Goal: Task Accomplishment & Management: Use online tool/utility

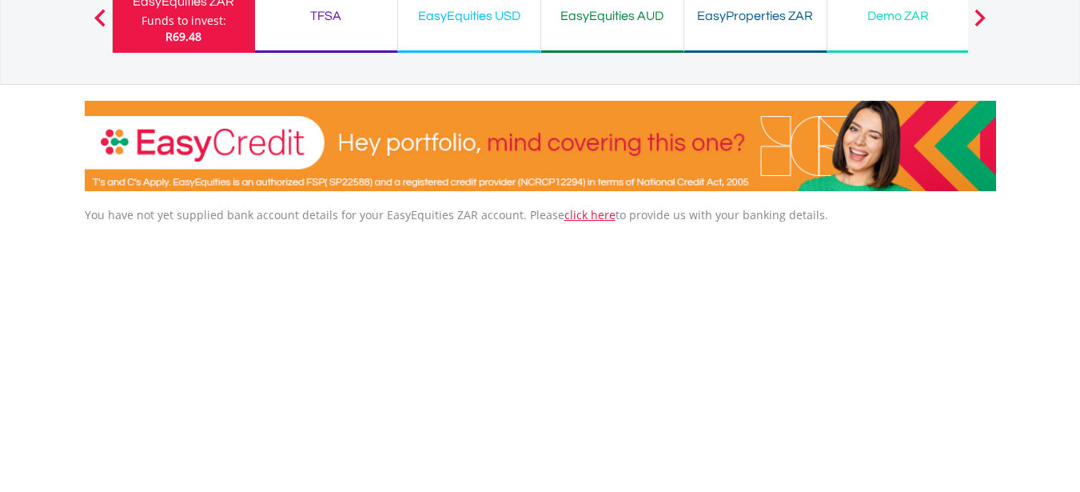
scroll to position [138, 0]
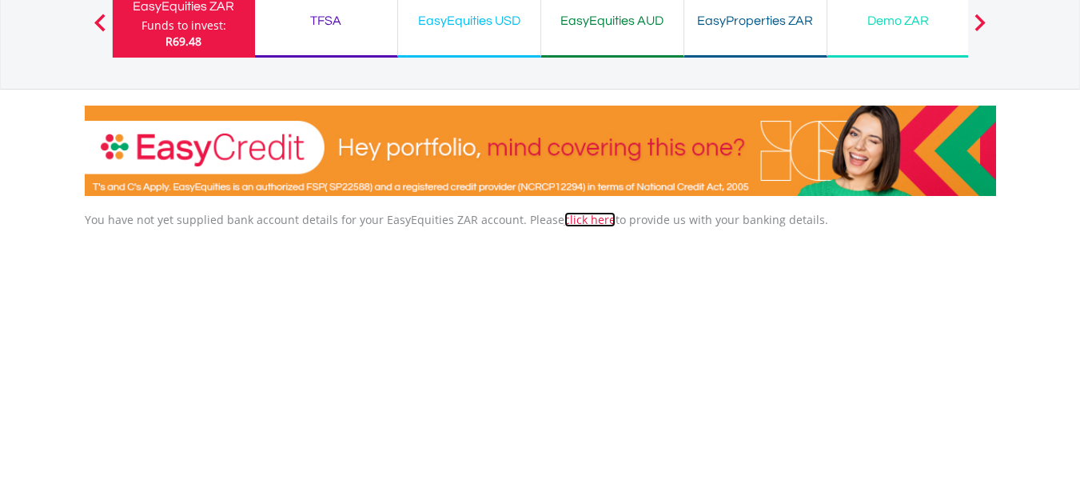
click at [585, 219] on link "click here" at bounding box center [590, 219] width 51 height 15
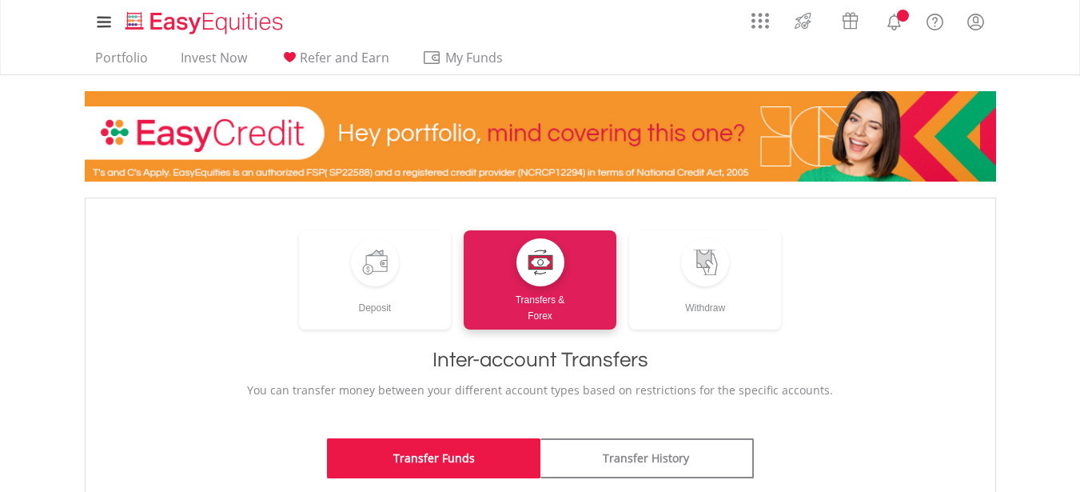
scroll to position [337, 0]
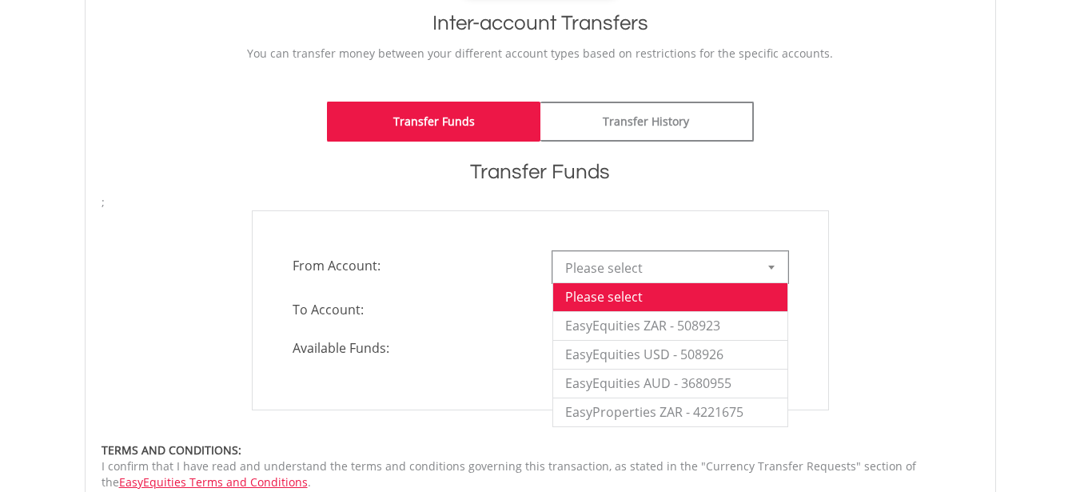
click at [612, 268] on span "Please select" at bounding box center [658, 268] width 186 height 32
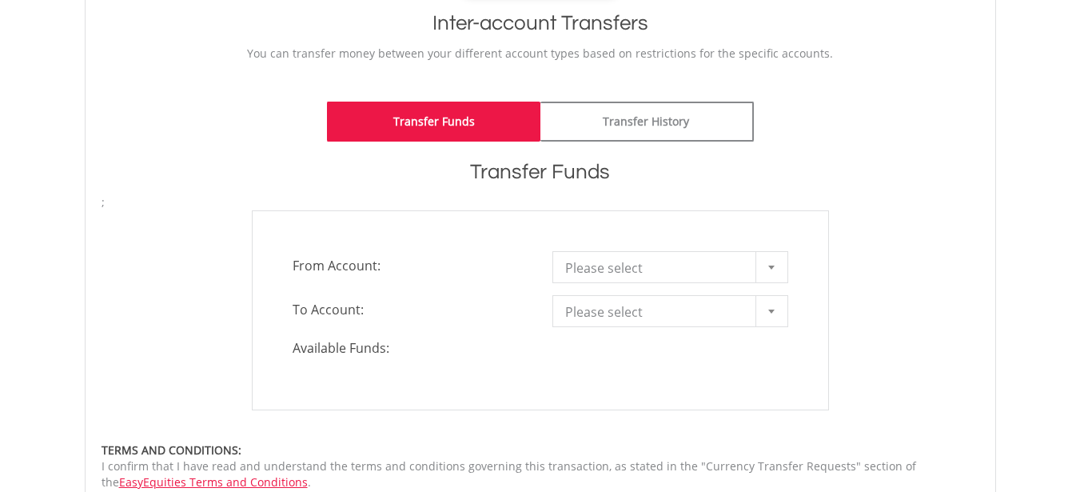
click at [473, 288] on div "**********" at bounding box center [540, 310] width 577 height 200
click at [613, 303] on span "Please select" at bounding box center [658, 312] width 186 height 32
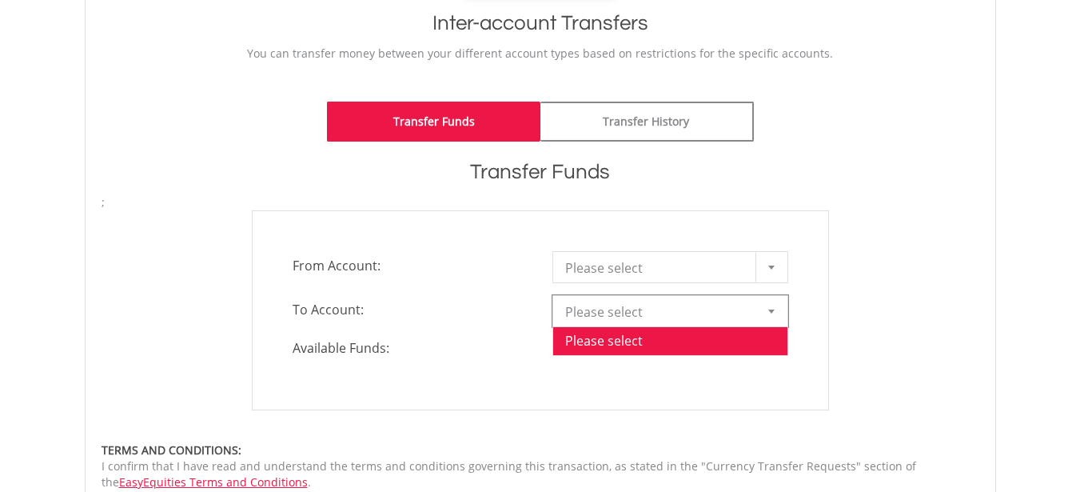
click at [603, 336] on li "Please select" at bounding box center [670, 340] width 234 height 29
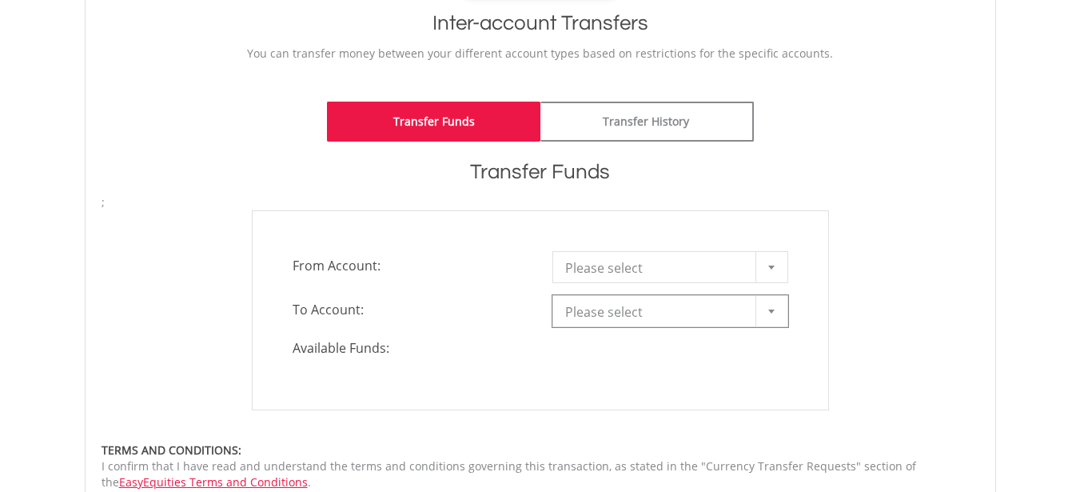
click at [657, 264] on span "Please select" at bounding box center [658, 268] width 186 height 32
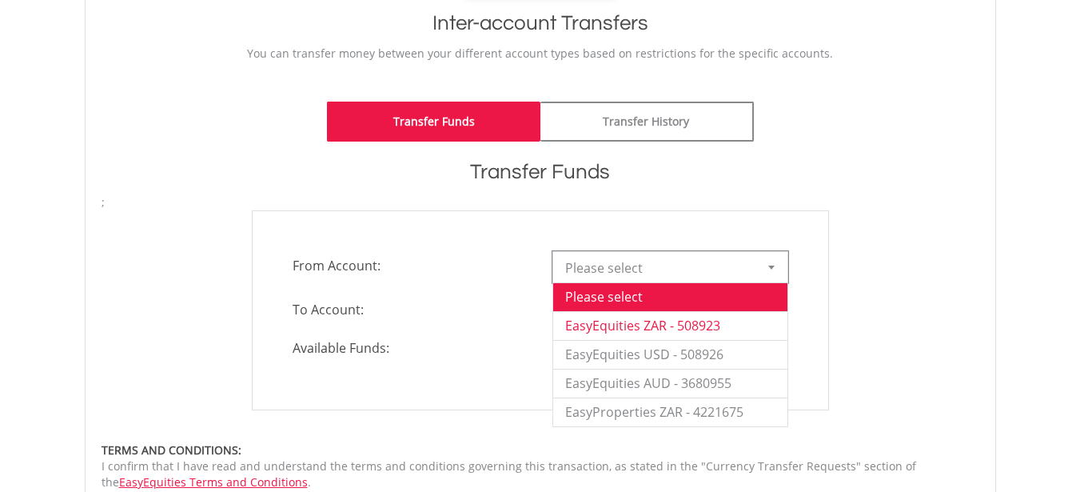
click at [687, 328] on li "EasyEquities ZAR - 508923" at bounding box center [670, 325] width 234 height 29
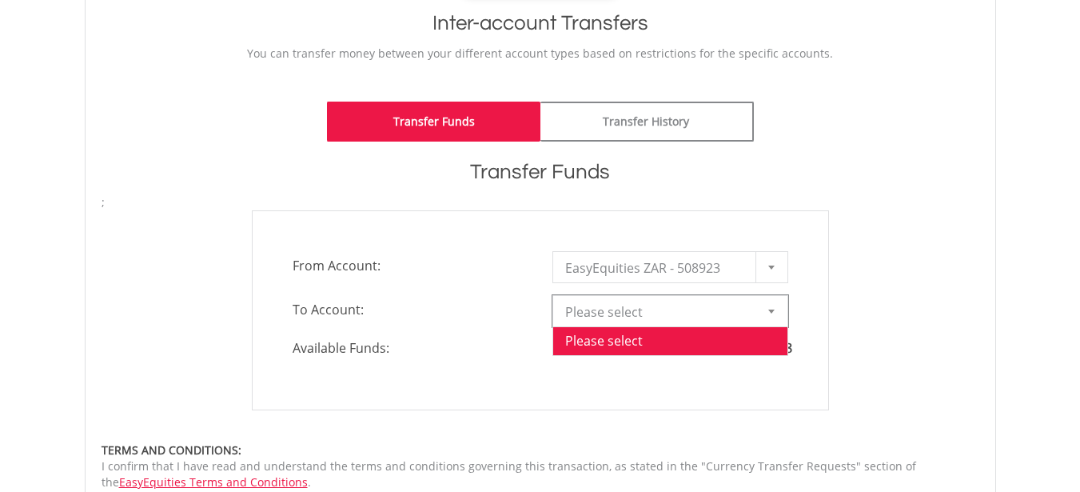
click at [708, 314] on span "Please select" at bounding box center [658, 312] width 186 height 32
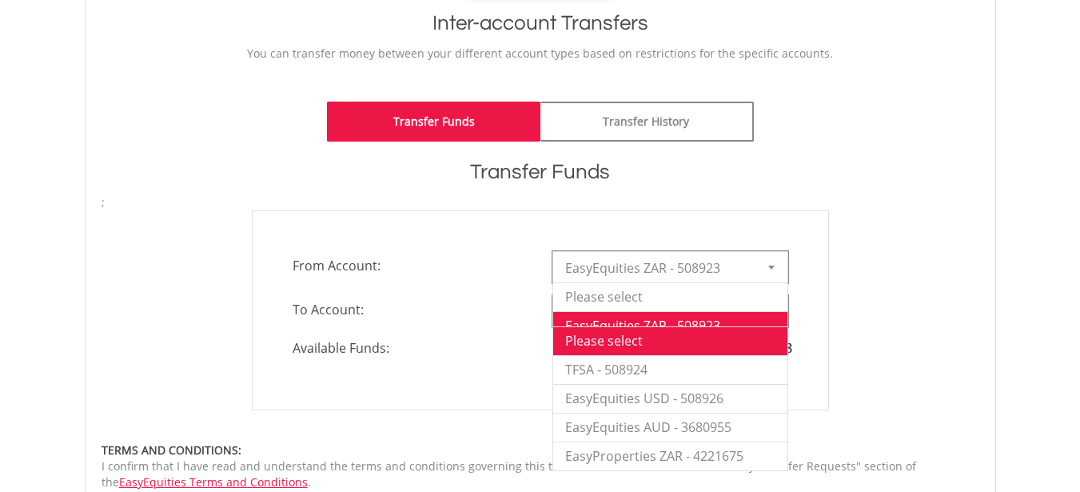
click at [710, 274] on span "EasyEquities ZAR - 508923" at bounding box center [658, 268] width 186 height 32
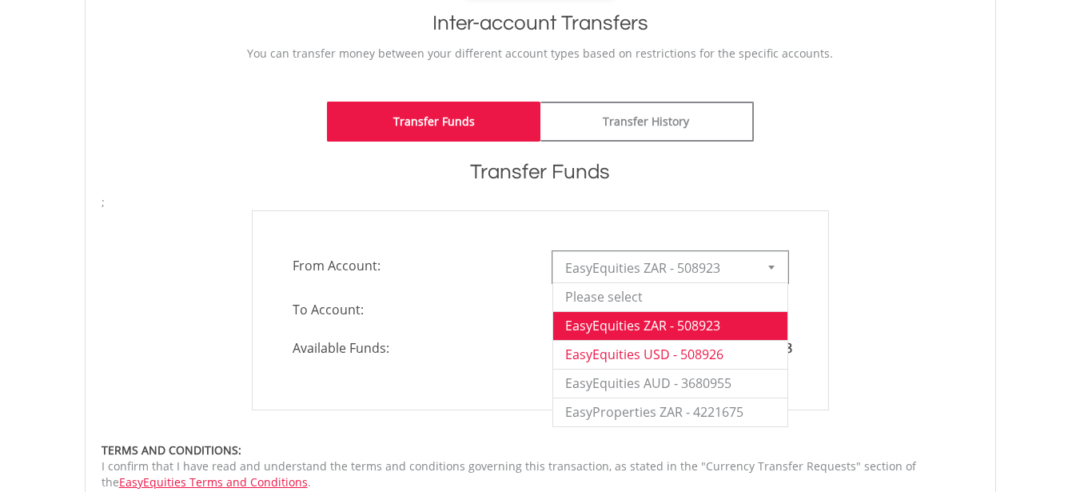
click at [668, 355] on li "EasyEquities USD - 508926" at bounding box center [670, 354] width 234 height 29
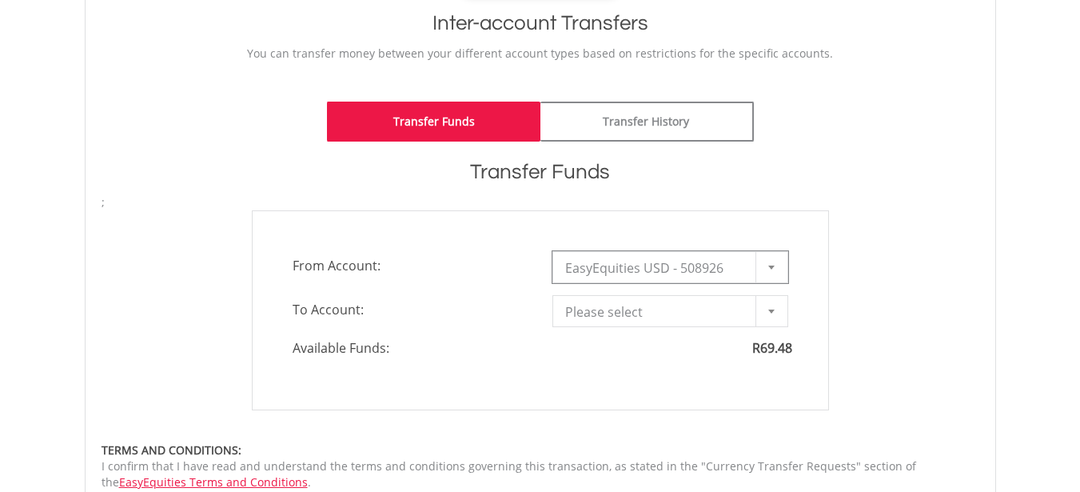
click at [699, 311] on span "Please select" at bounding box center [658, 312] width 186 height 32
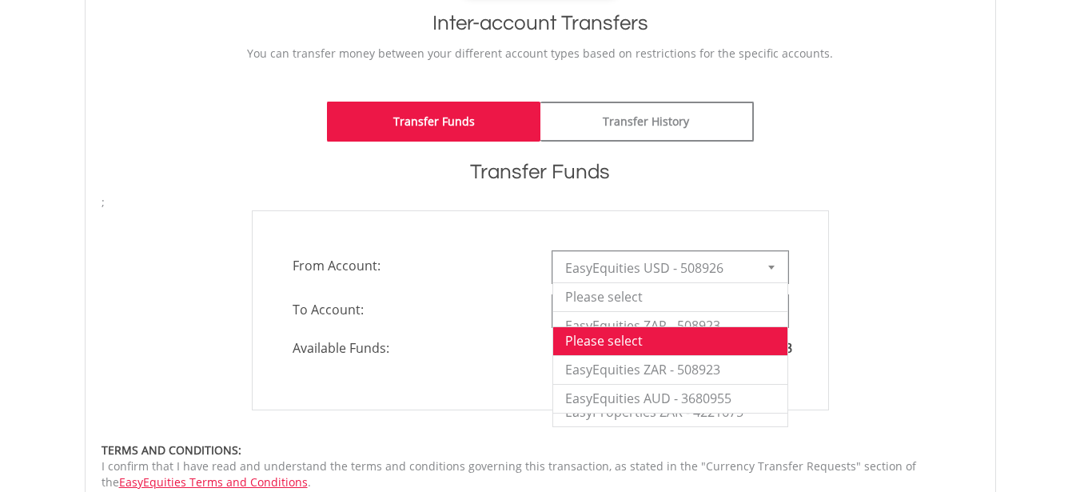
click at [753, 278] on link "EasyEquities USD - 508926" at bounding box center [671, 267] width 236 height 32
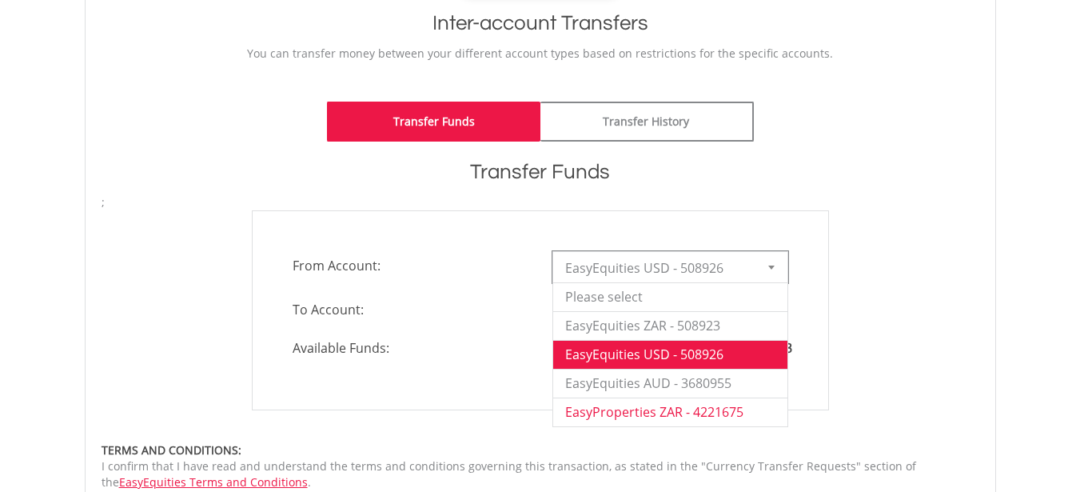
click at [677, 405] on li "EasyProperties ZAR - 4221675" at bounding box center [670, 411] width 234 height 29
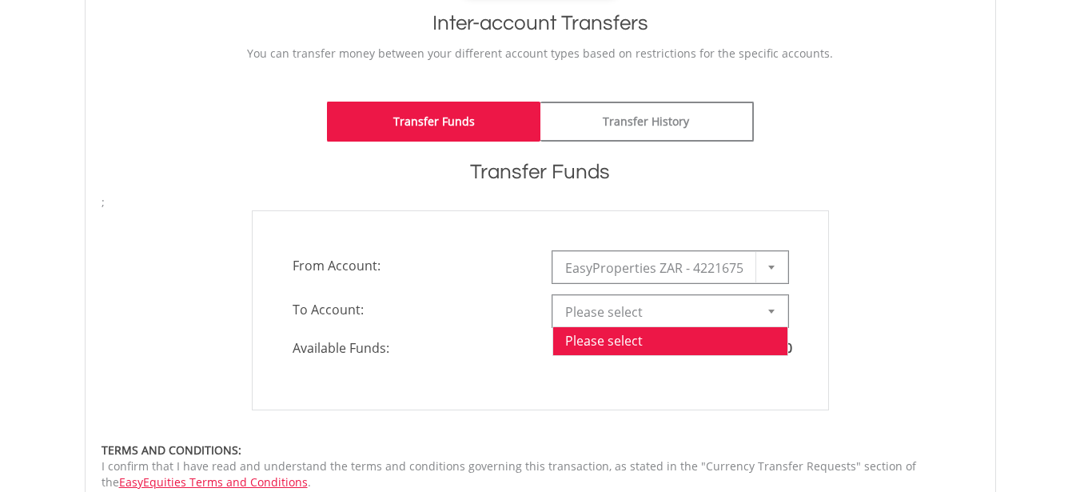
click at [711, 320] on span "Please select" at bounding box center [658, 312] width 186 height 32
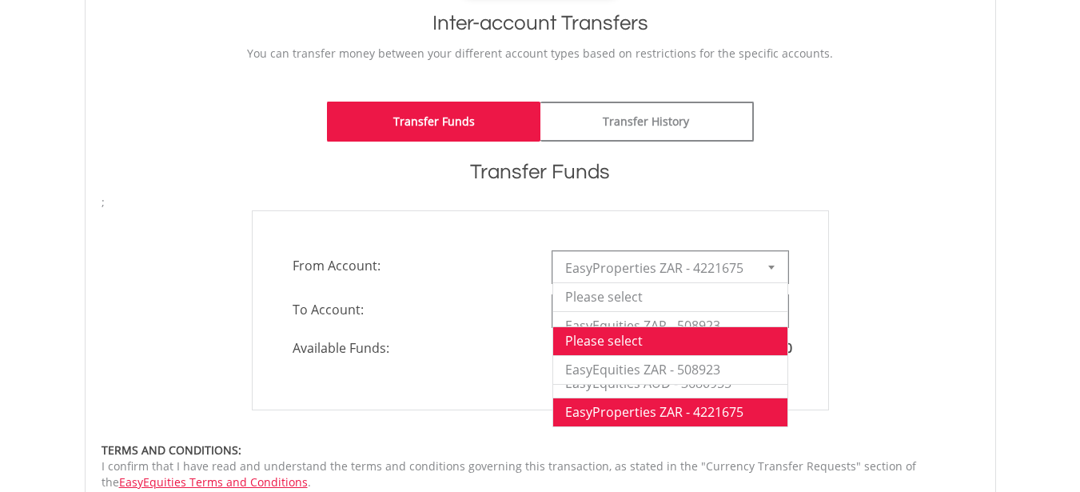
click at [756, 277] on div at bounding box center [772, 267] width 32 height 30
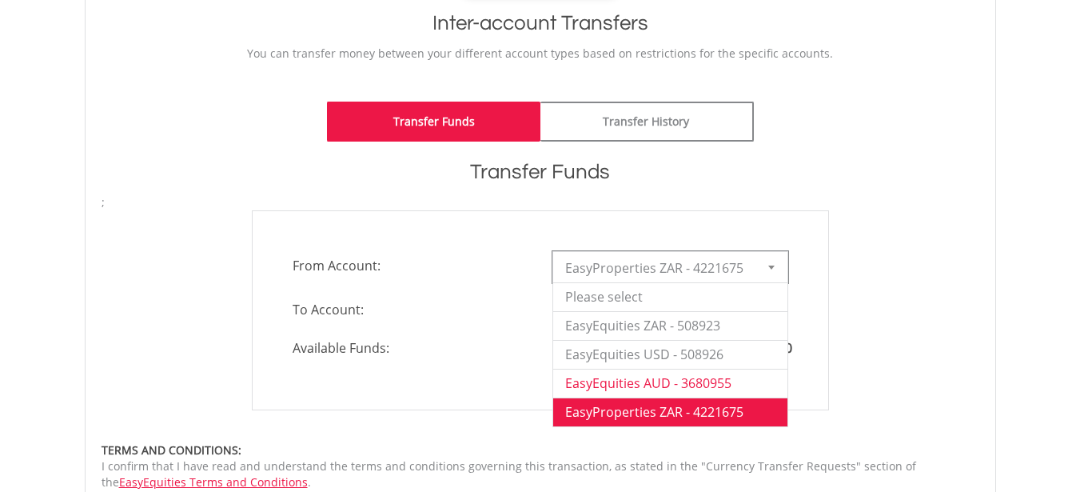
click at [639, 374] on li "EasyEquities AUD - 3680955" at bounding box center [670, 383] width 234 height 29
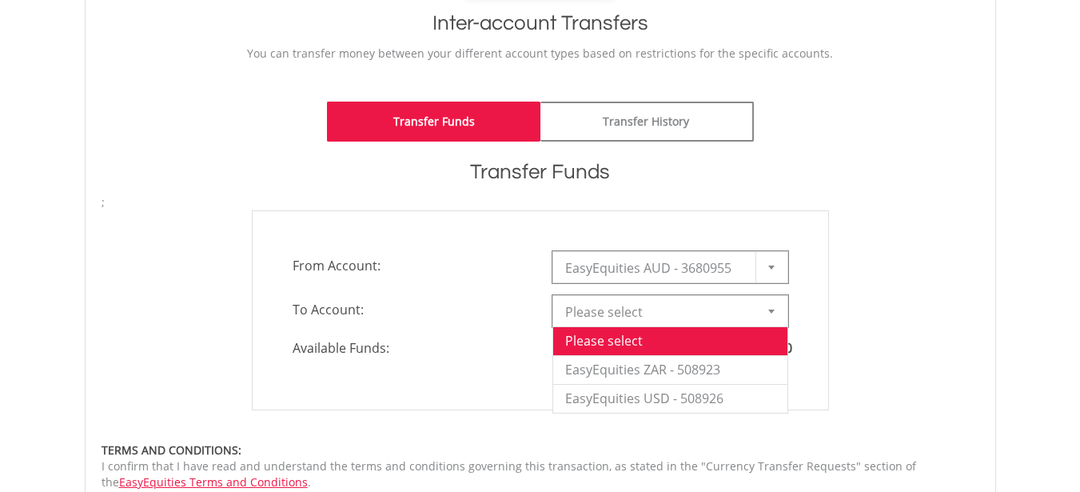
click at [692, 321] on span "Please select" at bounding box center [658, 312] width 186 height 32
click at [679, 384] on li "EasyEquities USD - 508926" at bounding box center [670, 398] width 234 height 29
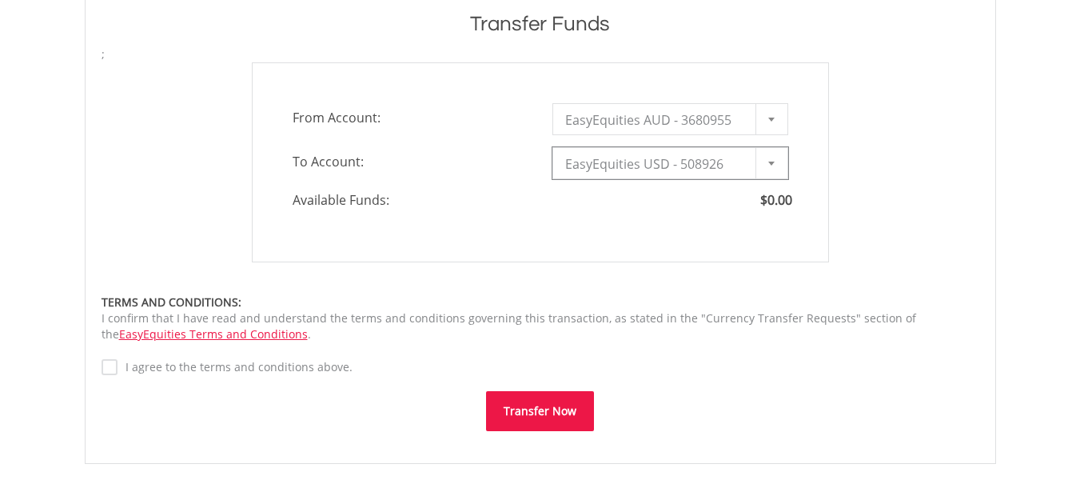
type input "*"
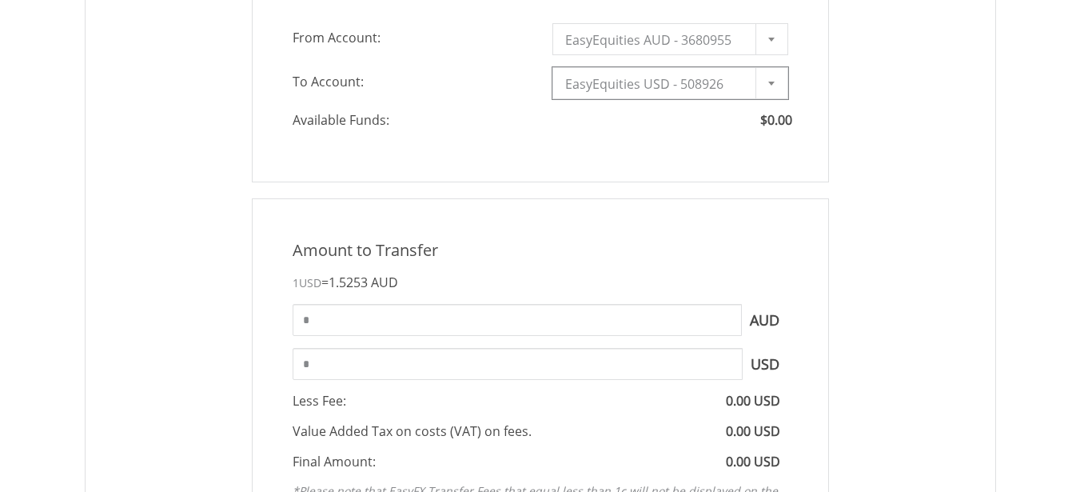
scroll to position [560, 0]
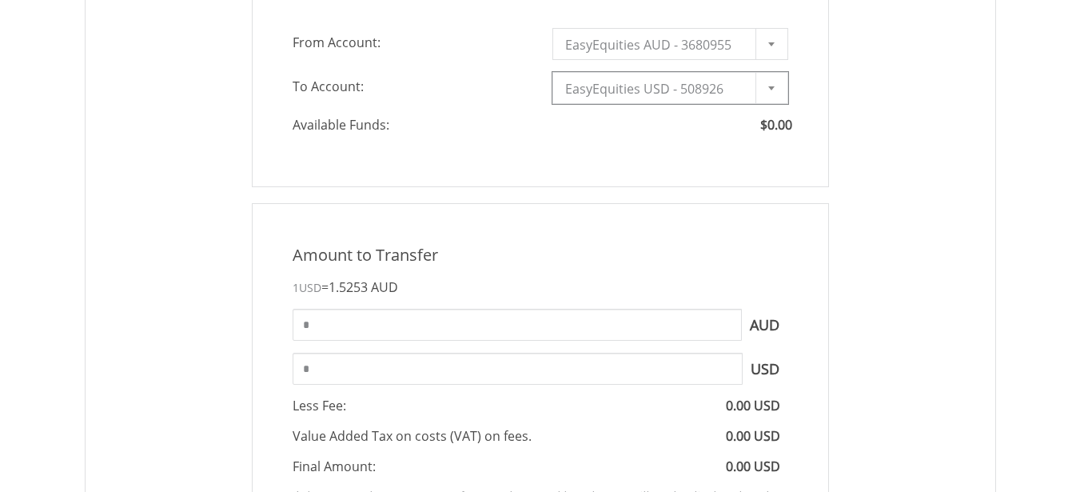
click at [753, 50] on link "EasyEquities AUD - 3680955" at bounding box center [671, 44] width 236 height 32
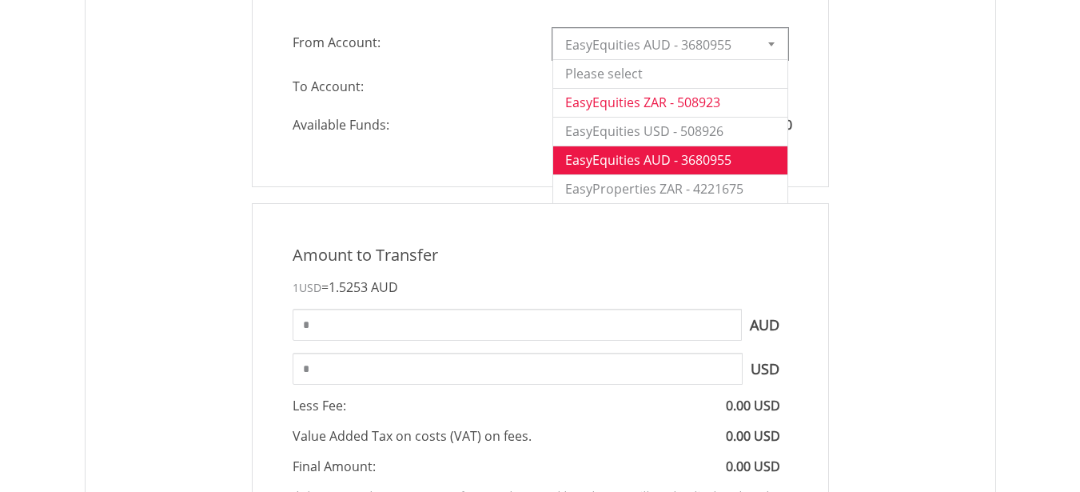
click at [717, 110] on li "EasyEquities ZAR - 508923" at bounding box center [670, 102] width 234 height 29
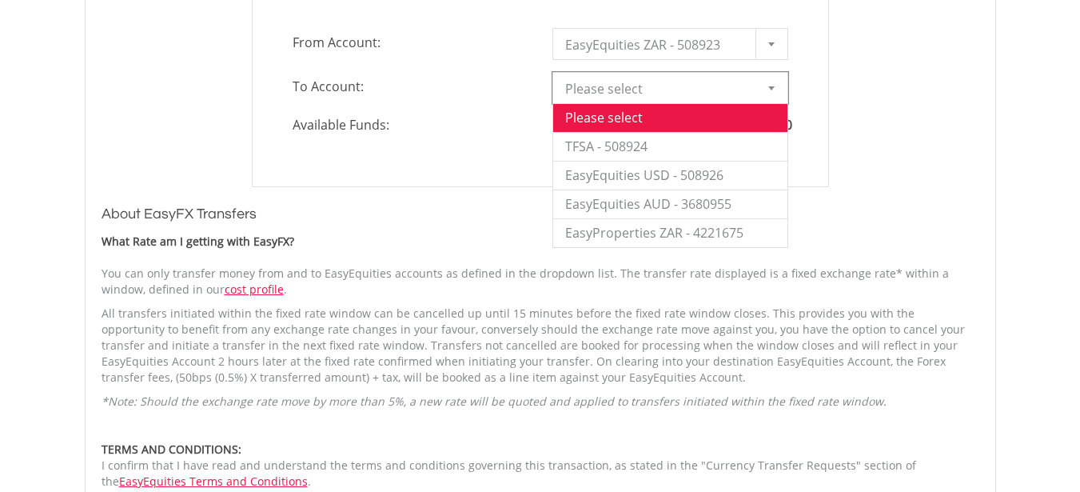
click at [742, 86] on span "Please select" at bounding box center [658, 89] width 186 height 32
click at [684, 141] on li "TFSA - 508924" at bounding box center [670, 146] width 234 height 29
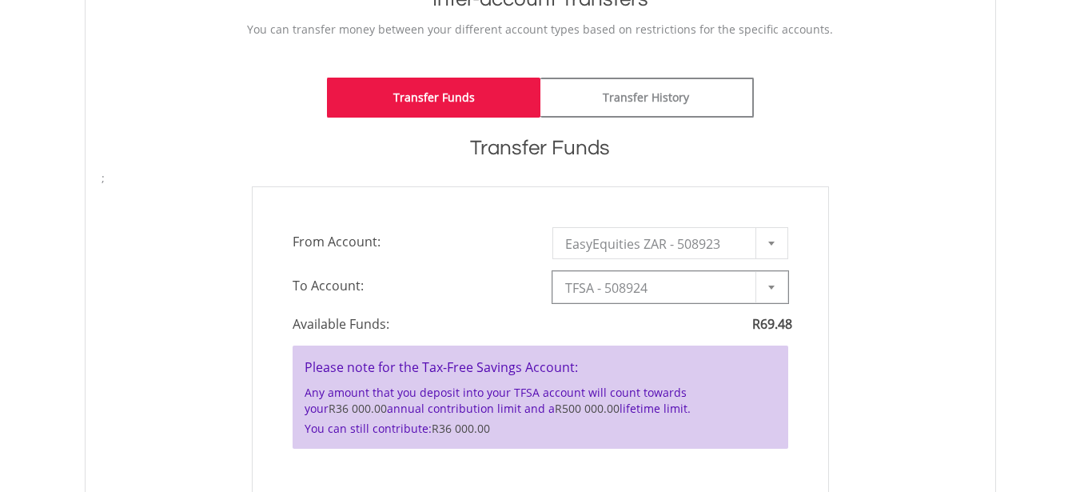
scroll to position [0, 0]
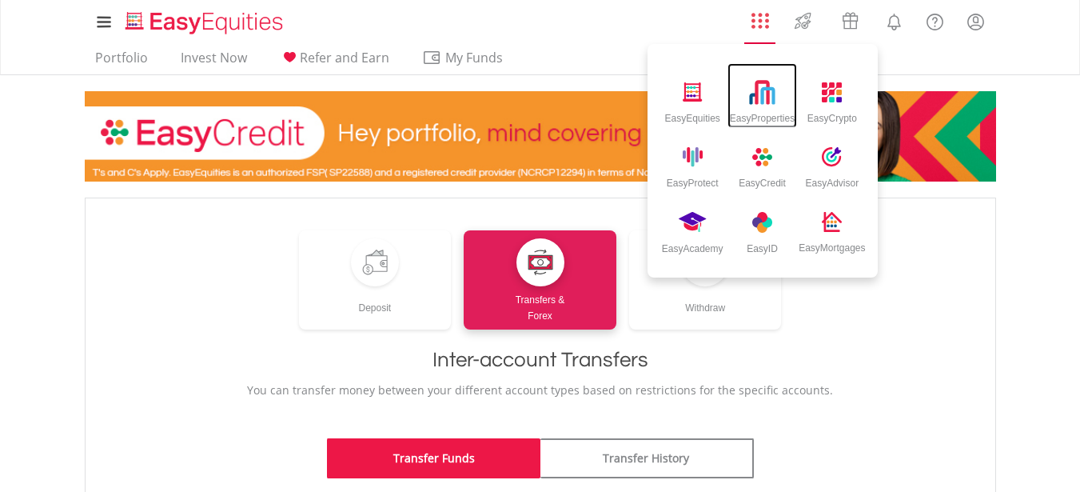
click at [769, 115] on div "EasyProperties" at bounding box center [762, 115] width 65 height 18
